Goal: Task Accomplishment & Management: Complete application form

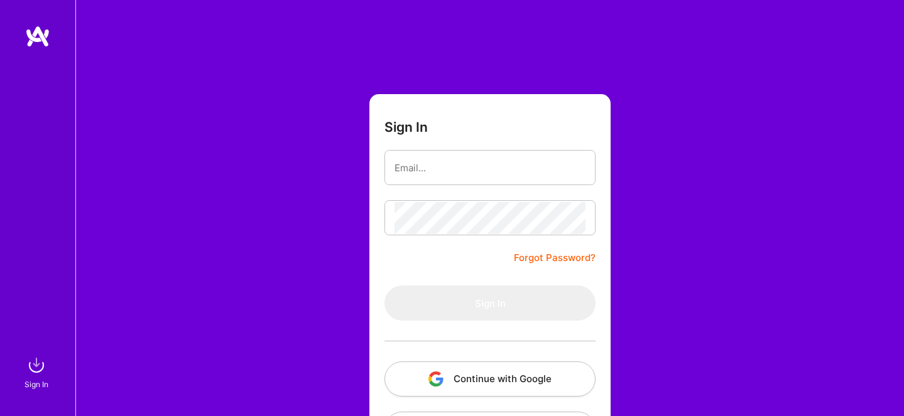
click at [477, 379] on button "Continue with Google" at bounding box center [489, 379] width 211 height 35
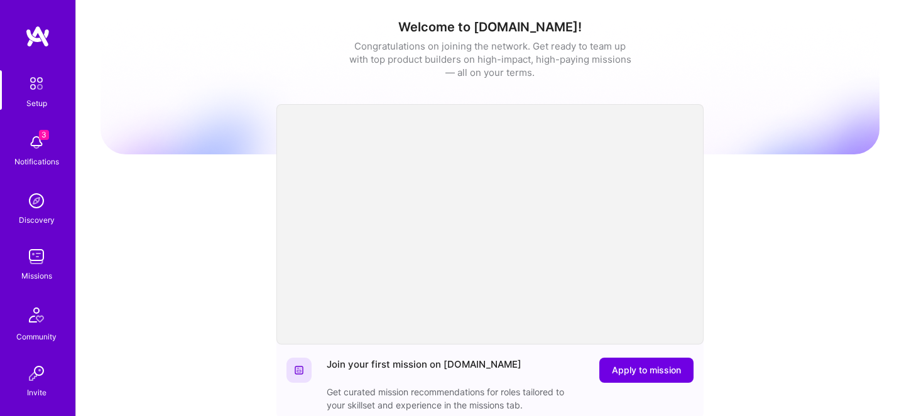
click at [39, 151] on img at bounding box center [36, 142] width 25 height 25
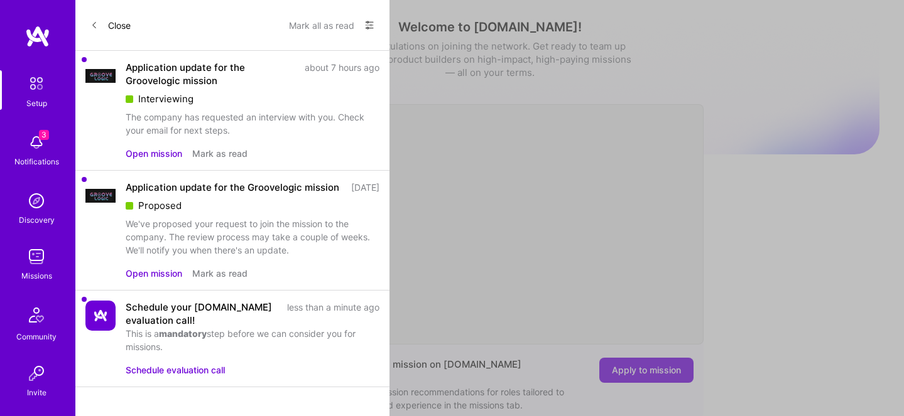
click at [168, 237] on div "We've proposed your request to join the mission to the company. The review proc…" at bounding box center [253, 237] width 254 height 40
click at [163, 280] on button "Open mission" at bounding box center [154, 273] width 57 height 13
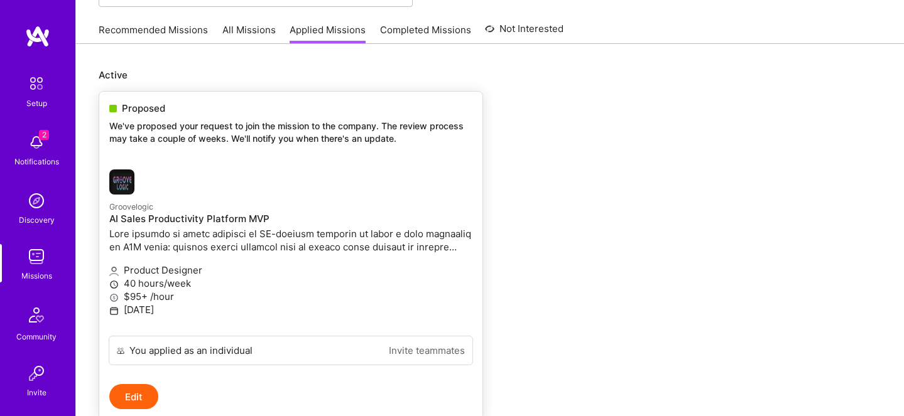
scroll to position [112, 0]
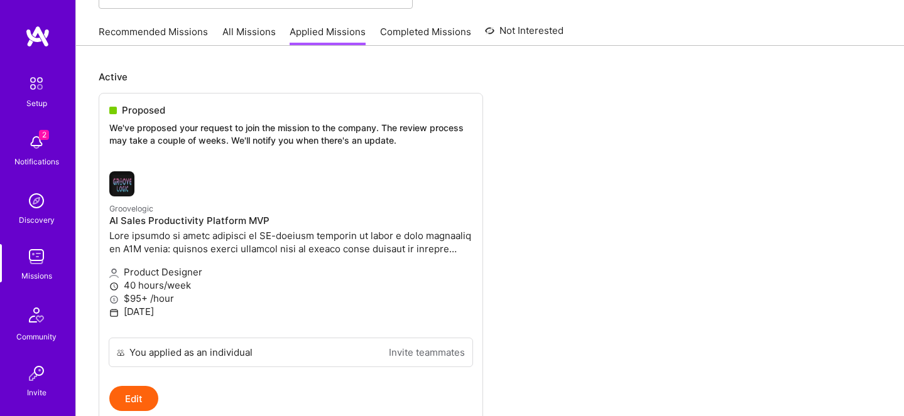
click at [37, 141] on img at bounding box center [36, 142] width 25 height 25
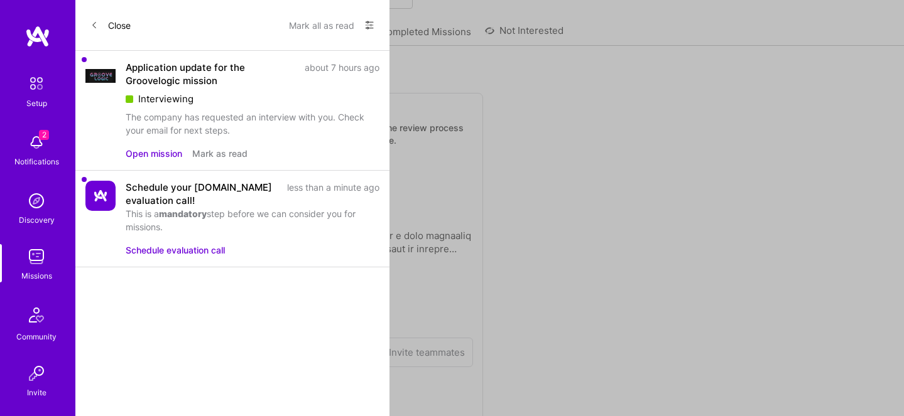
click at [153, 154] on button "Open mission" at bounding box center [154, 153] width 57 height 13
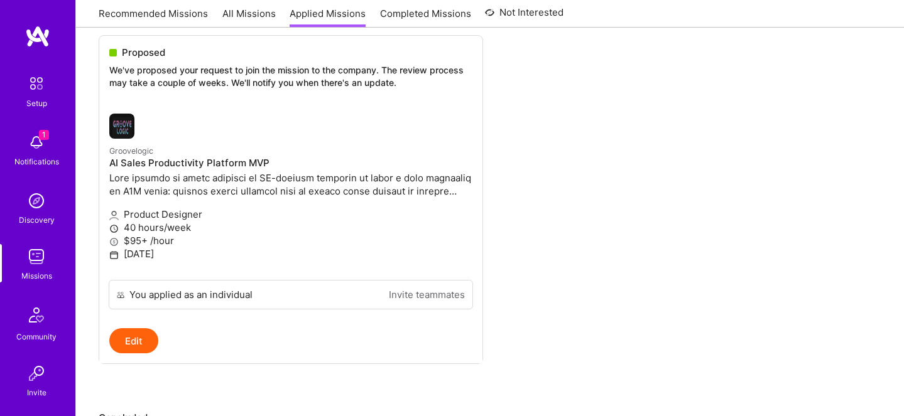
scroll to position [171, 0]
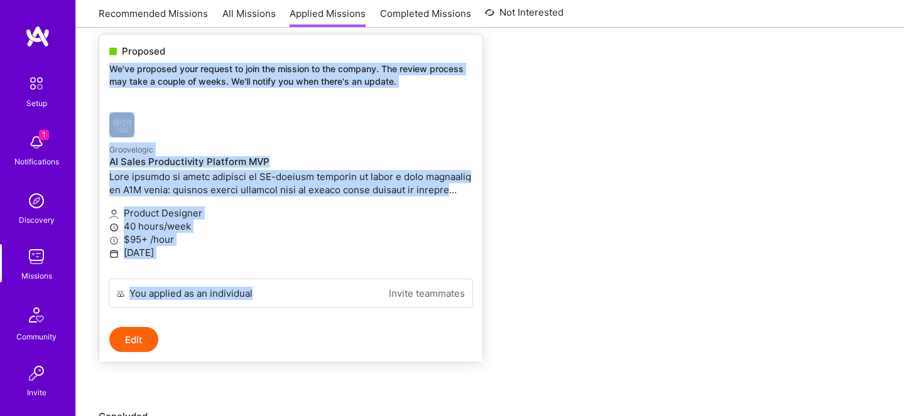
drag, startPoint x: 102, startPoint y: 62, endPoint x: 256, endPoint y: 290, distance: 274.6
click at [256, 290] on div "Proposed We've proposed your request to join the mission to the company. The re…" at bounding box center [291, 198] width 384 height 329
copy div "Lo'ip dolorsit amet consect ad elit sed doeiusm te inc utlabor. Etd magnaa enim…"
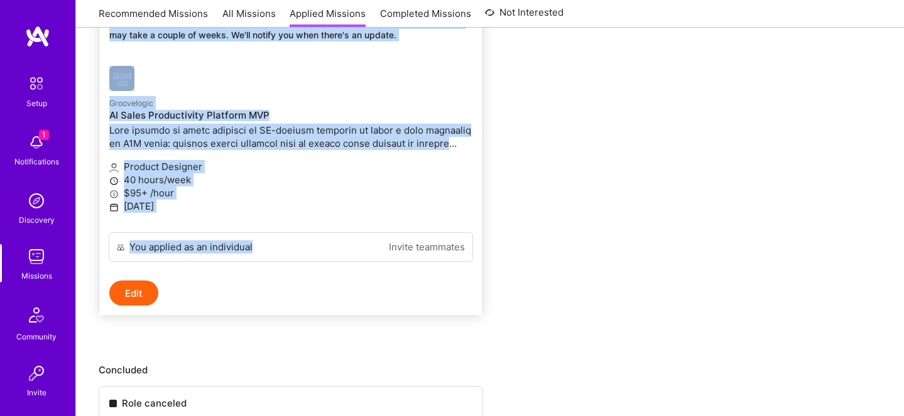
scroll to position [0, 0]
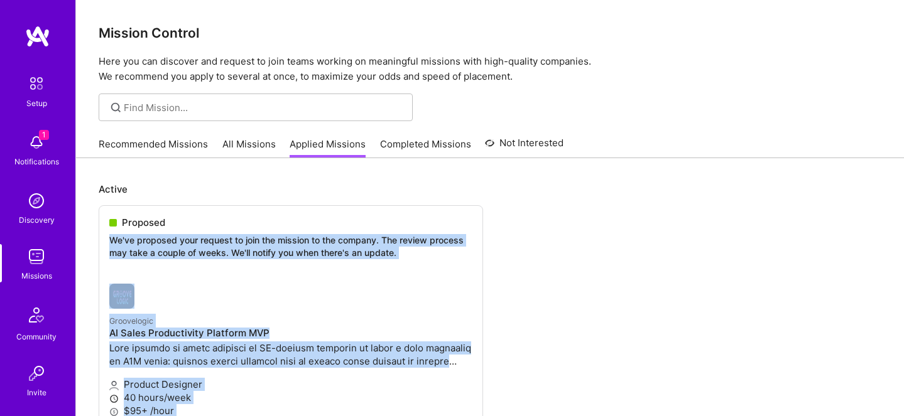
click at [38, 143] on img at bounding box center [36, 142] width 25 height 25
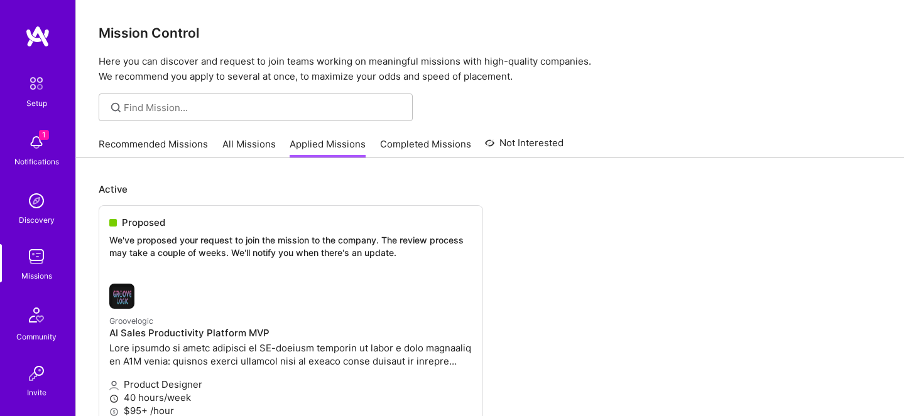
click at [424, 145] on link "Completed Missions" at bounding box center [425, 148] width 91 height 21
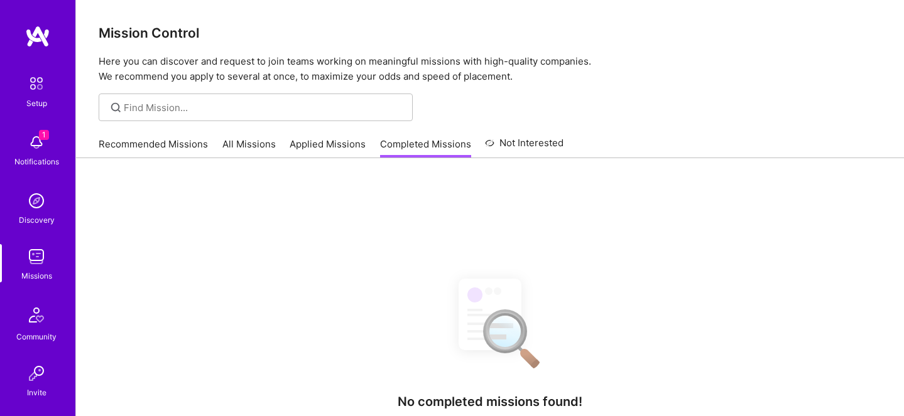
click at [509, 146] on link "Not Interested" at bounding box center [524, 147] width 78 height 23
click at [36, 30] on img at bounding box center [37, 36] width 25 height 23
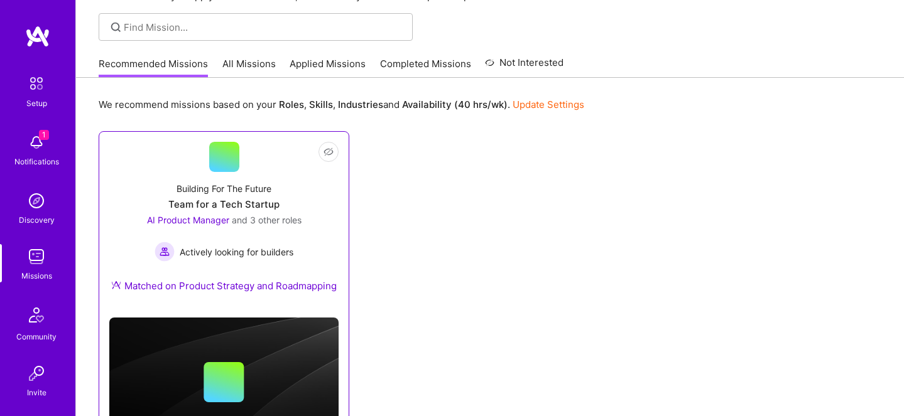
scroll to position [90, 0]
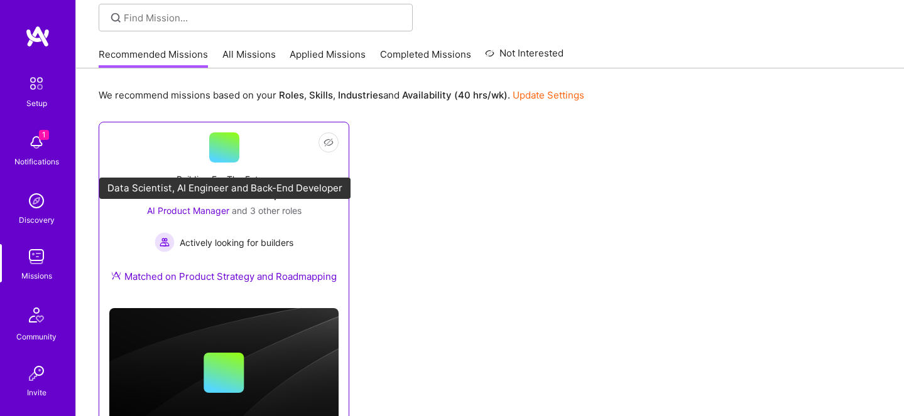
click at [254, 225] on div "AI Product Manager and 3 other roles Actively looking for builders" at bounding box center [224, 228] width 154 height 48
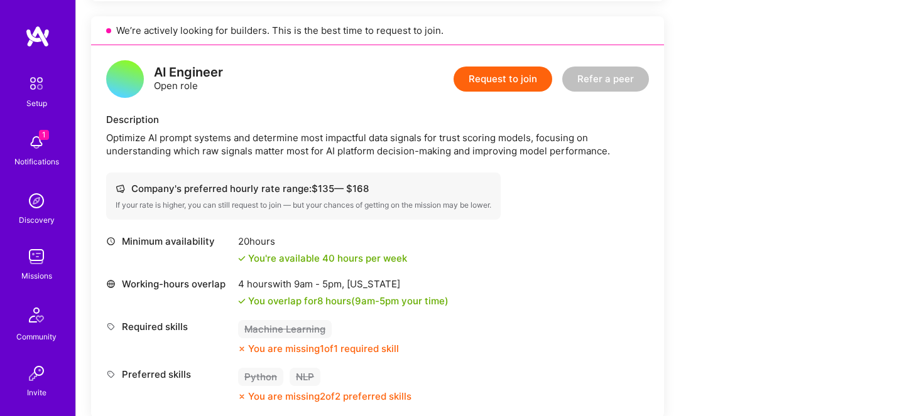
scroll to position [1224, 0]
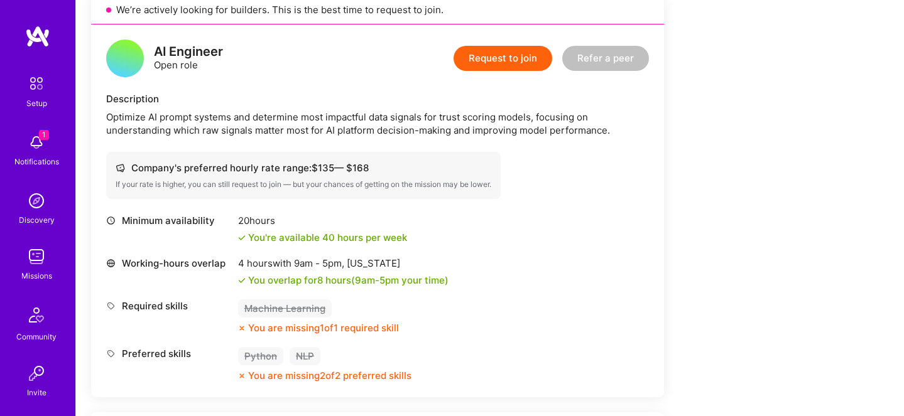
click at [33, 267] on img at bounding box center [36, 256] width 25 height 25
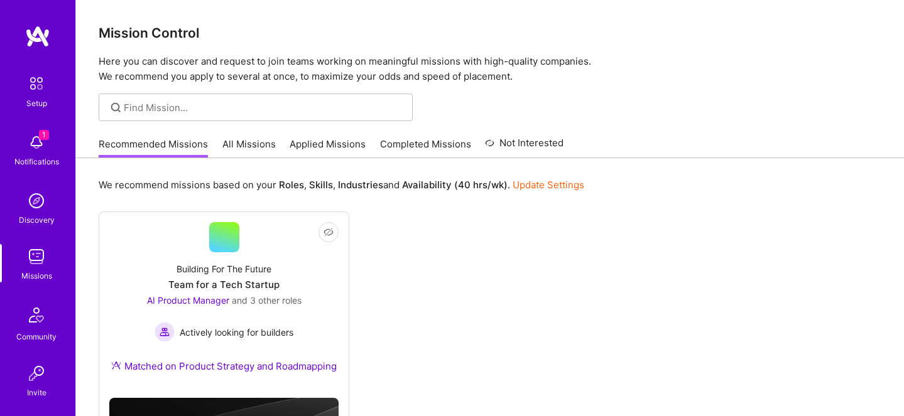
click at [36, 197] on img at bounding box center [36, 200] width 25 height 25
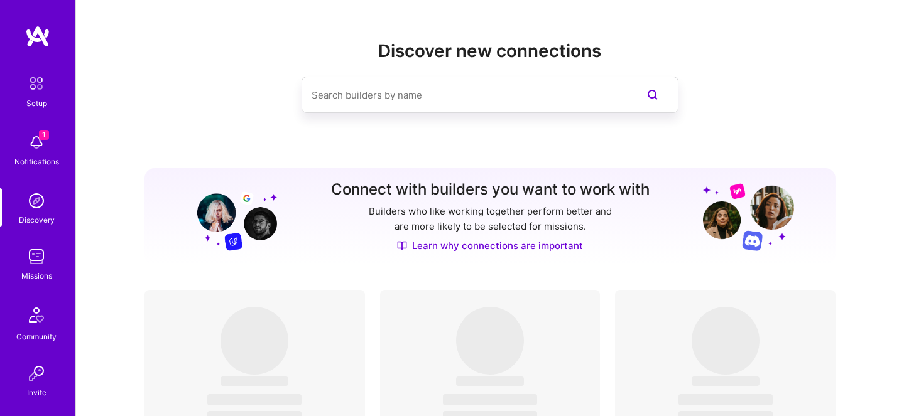
scroll to position [107, 0]
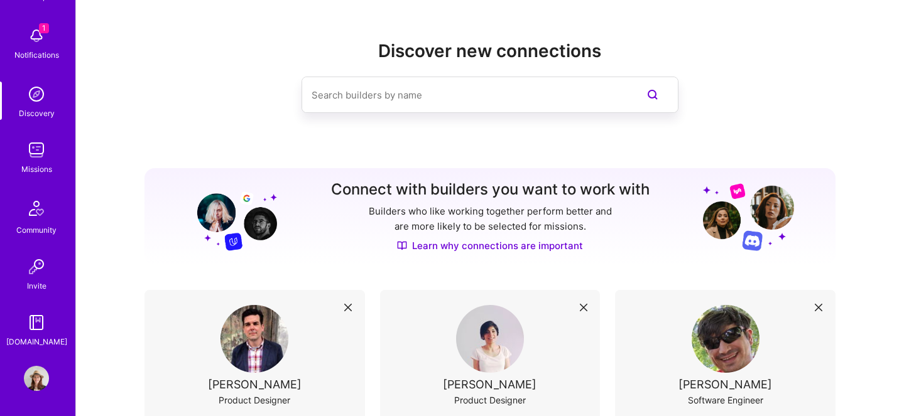
click at [39, 380] on img at bounding box center [36, 378] width 25 height 25
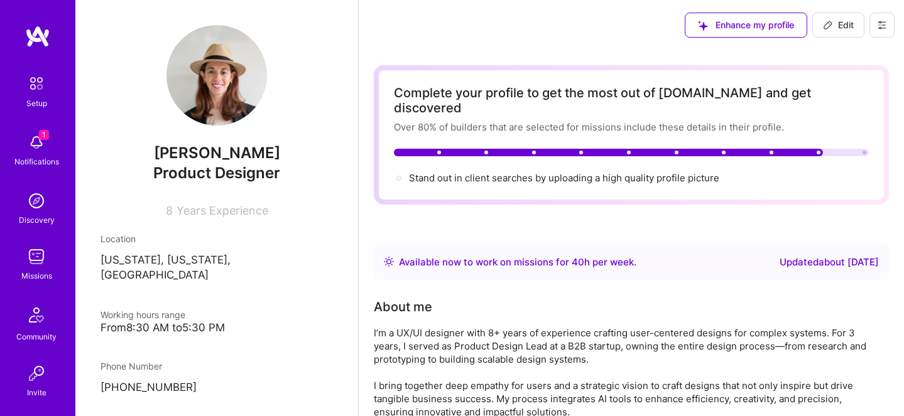
click at [33, 85] on img at bounding box center [36, 83] width 26 height 26
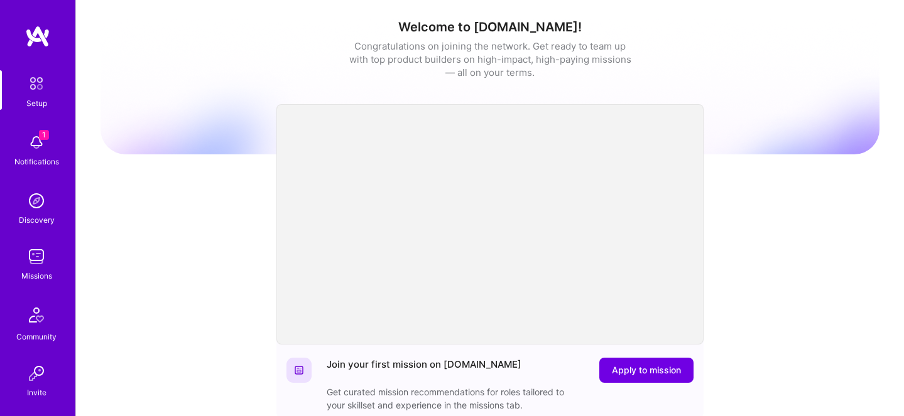
click at [36, 136] on img at bounding box center [36, 142] width 25 height 25
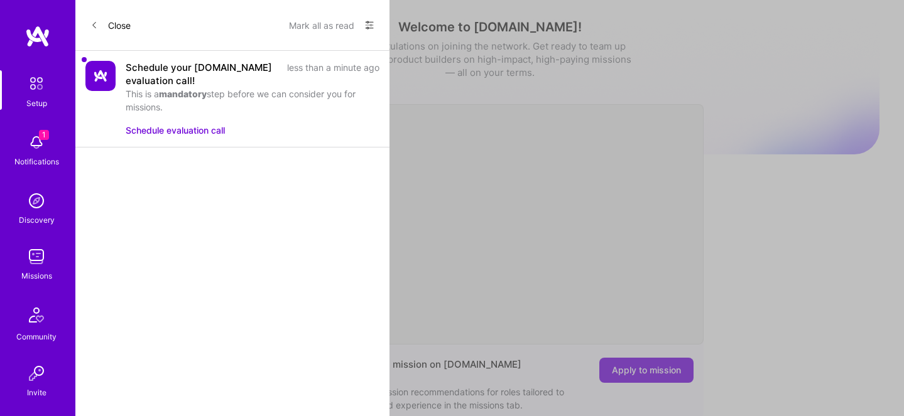
click at [121, 59] on div "Schedule your [DOMAIN_NAME] evaluation call! less than a minute ago This is a m…" at bounding box center [232, 99] width 314 height 97
click at [151, 94] on div "This is a mandatory step before we can consider you for missions." at bounding box center [253, 100] width 254 height 26
click at [155, 124] on button "Schedule evaluation call" at bounding box center [175, 130] width 99 height 13
click at [40, 208] on img at bounding box center [36, 200] width 25 height 25
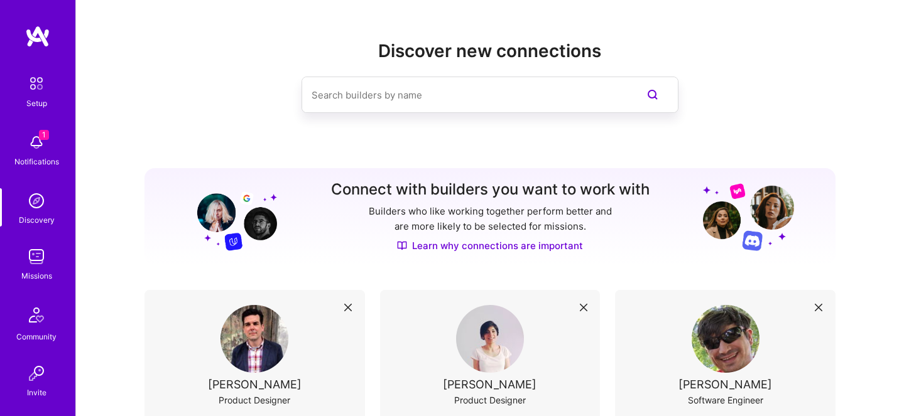
click at [36, 281] on div "Missions" at bounding box center [36, 275] width 31 height 13
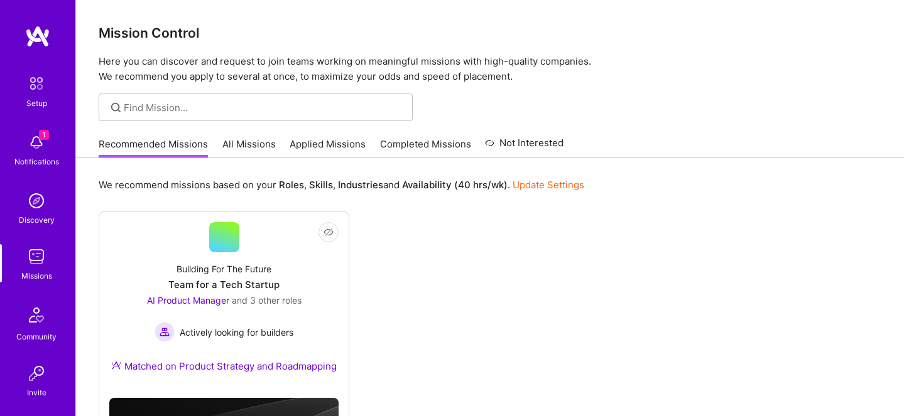
click at [43, 324] on img at bounding box center [36, 315] width 30 height 30
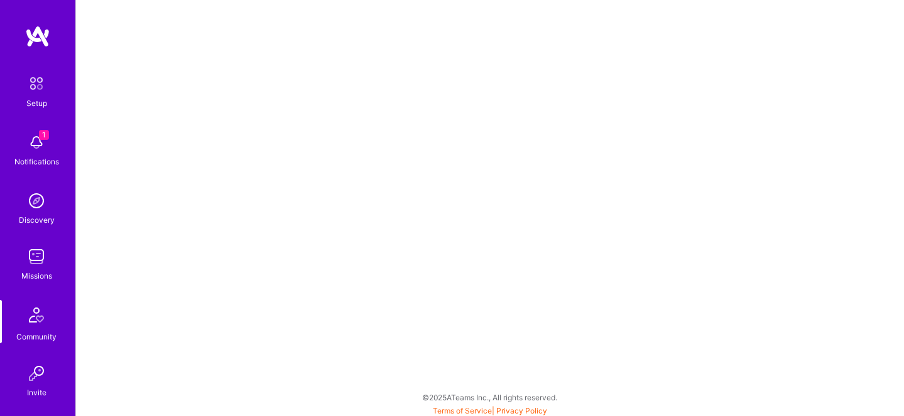
click at [42, 34] on img at bounding box center [37, 36] width 25 height 23
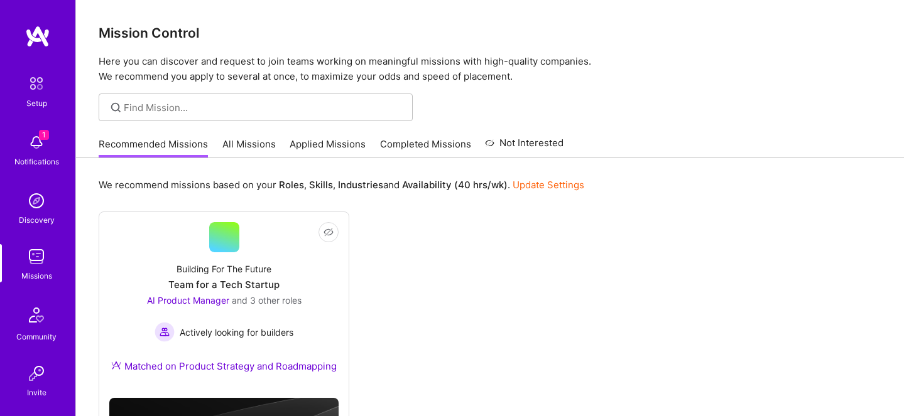
click at [43, 34] on img at bounding box center [37, 36] width 25 height 23
click at [239, 138] on link "All Missions" at bounding box center [248, 148] width 53 height 21
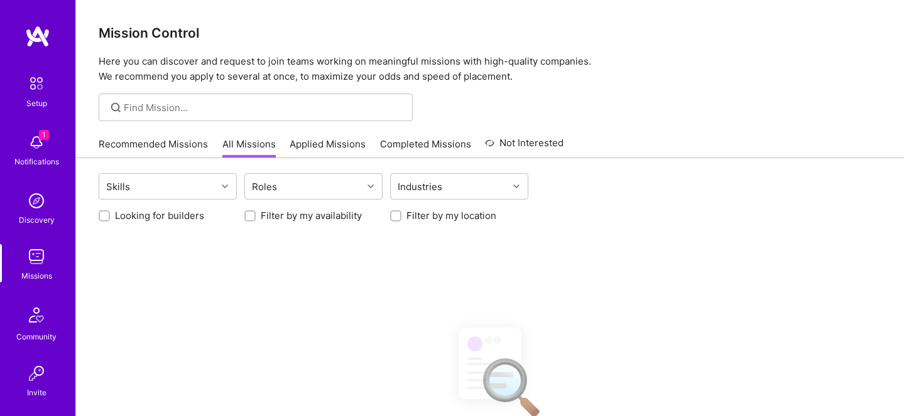
click at [308, 141] on link "Applied Missions" at bounding box center [327, 148] width 76 height 21
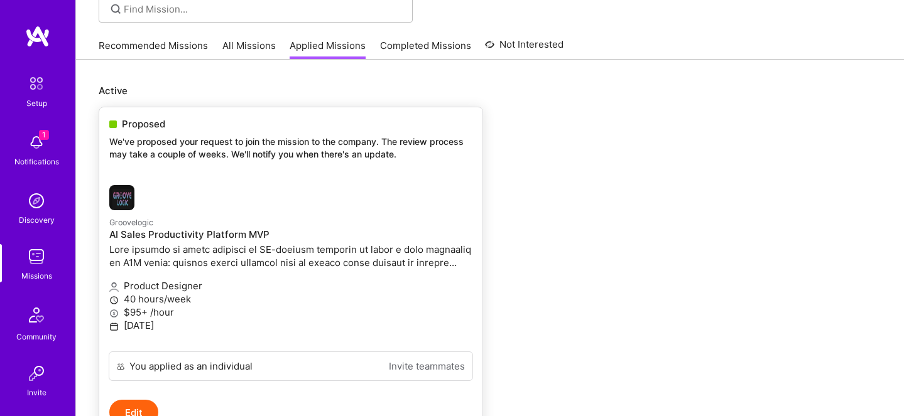
scroll to position [133, 0]
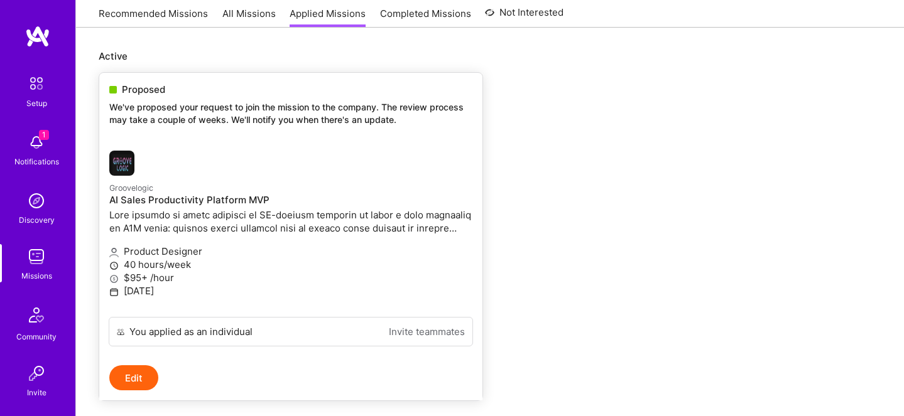
click at [132, 186] on small "Groovelogic" at bounding box center [131, 187] width 44 height 9
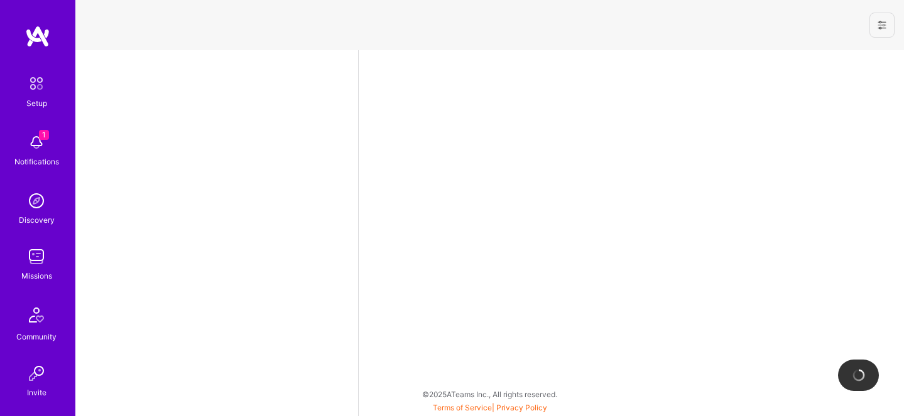
select select "US"
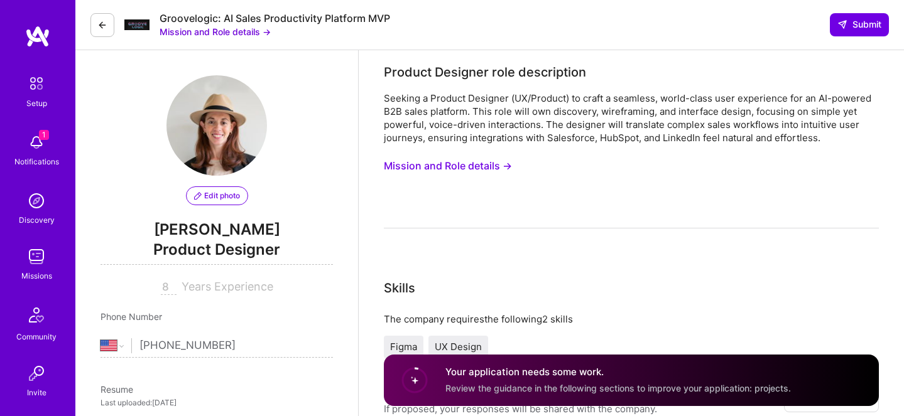
click at [258, 30] on button "Mission and Role details →" at bounding box center [214, 31] width 111 height 13
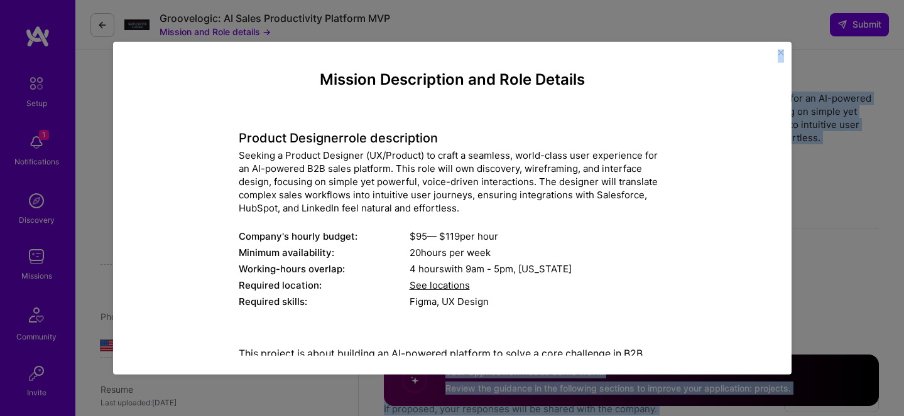
scroll to position [248, 0]
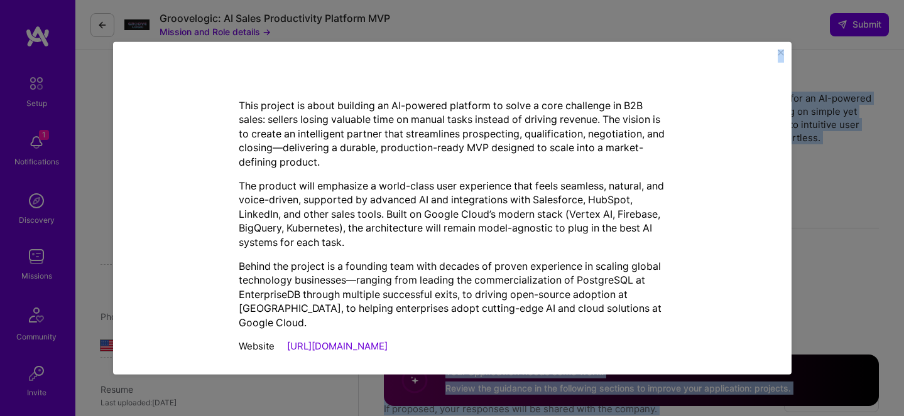
drag, startPoint x: 310, startPoint y: 67, endPoint x: 381, endPoint y: 343, distance: 285.2
click at [381, 343] on div "Mission Description and Role Details Product Designer role description Seeking …" at bounding box center [452, 207] width 640 height 295
copy div "Loremip Dolorsitame con Adip Elitsed Doeiusm Temporin utla etdoloremag Aliquae …"
click at [350, 340] on link "[URL][DOMAIN_NAME]" at bounding box center [337, 346] width 100 height 12
click at [337, 340] on link "[URL][DOMAIN_NAME]" at bounding box center [337, 346] width 100 height 12
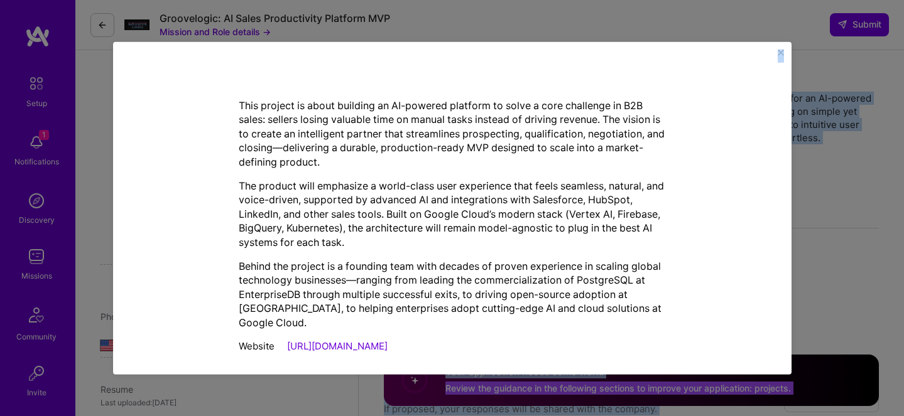
click at [372, 200] on p "The product will emphasize a world-class user experience that feels seamless, n…" at bounding box center [452, 214] width 427 height 70
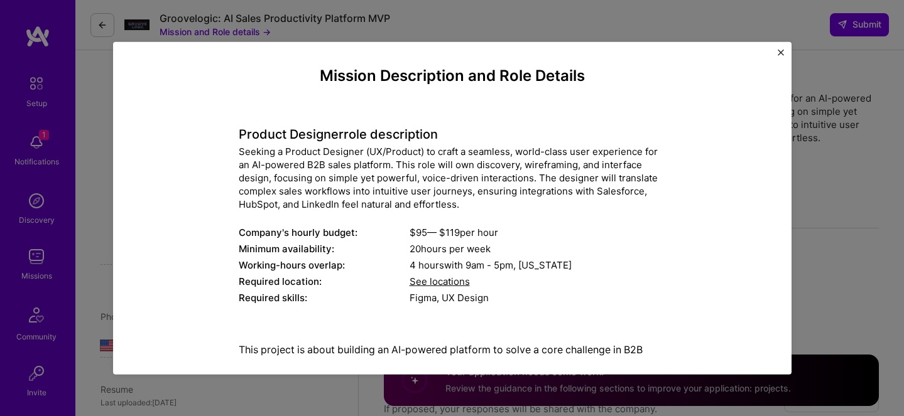
scroll to position [0, 0]
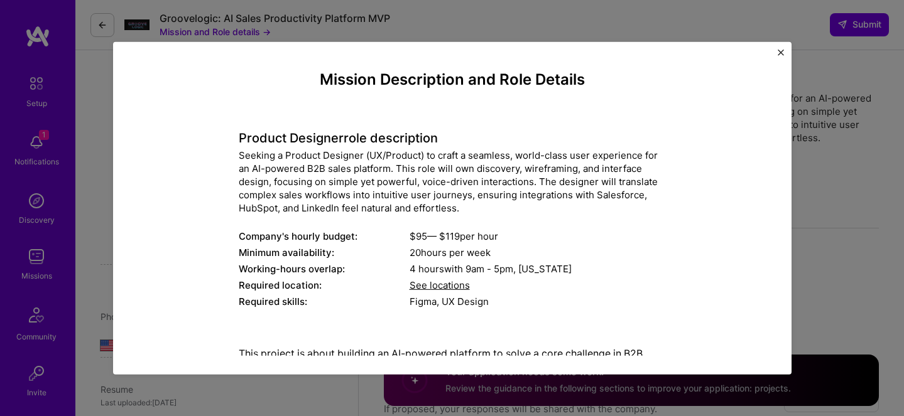
click at [318, 73] on h4 "Mission Description and Role Details" at bounding box center [452, 79] width 427 height 18
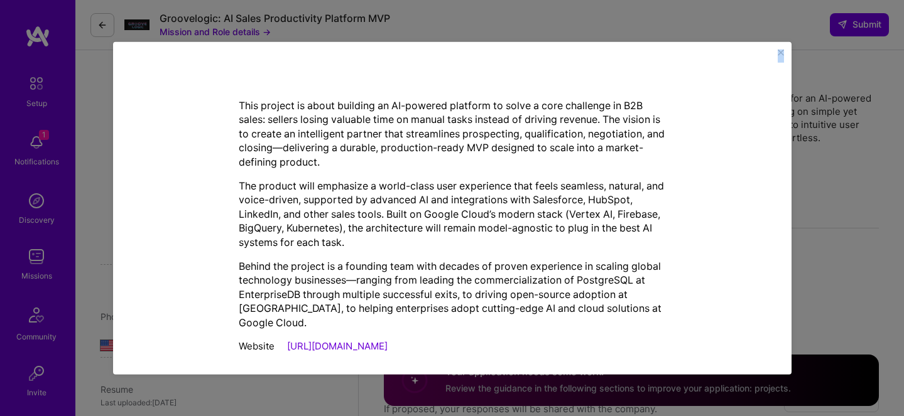
drag, startPoint x: 306, startPoint y: 68, endPoint x: 401, endPoint y: 336, distance: 283.8
click at [401, 337] on div "Mission Description and Role Details Product Designer role description Seeking …" at bounding box center [452, 207] width 640 height 295
copy div "Loremip Dolorsitame con Adip Elitsed Doeiusm Temporin utla etdoloremag Aliquae …"
